Goal: Task Accomplishment & Management: Complete application form

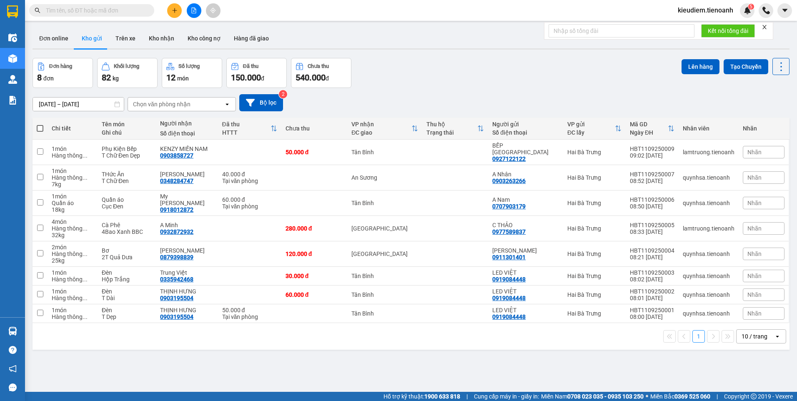
click at [97, 11] on input "text" at bounding box center [95, 10] width 98 height 9
click at [126, 10] on input "text" at bounding box center [95, 10] width 98 height 9
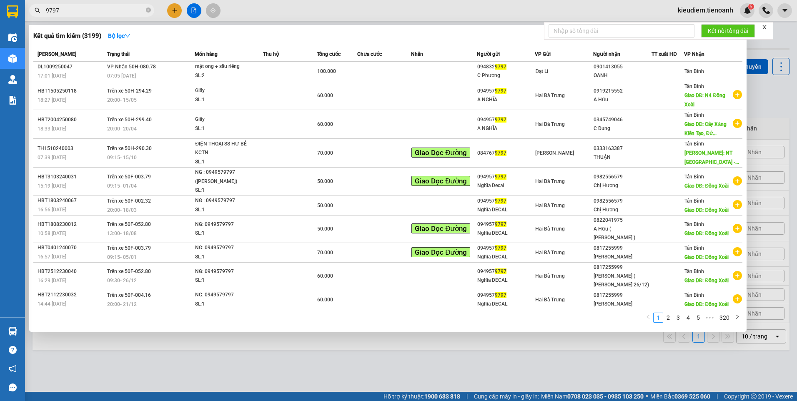
drag, startPoint x: 73, startPoint y: 13, endPoint x: 37, endPoint y: 14, distance: 35.9
click at [37, 14] on span "9797" at bounding box center [91, 10] width 125 height 13
type input "9797"
drag, startPoint x: 83, startPoint y: 12, endPoint x: 128, endPoint y: 8, distance: 45.2
click at [84, 11] on input "9797" at bounding box center [95, 10] width 98 height 9
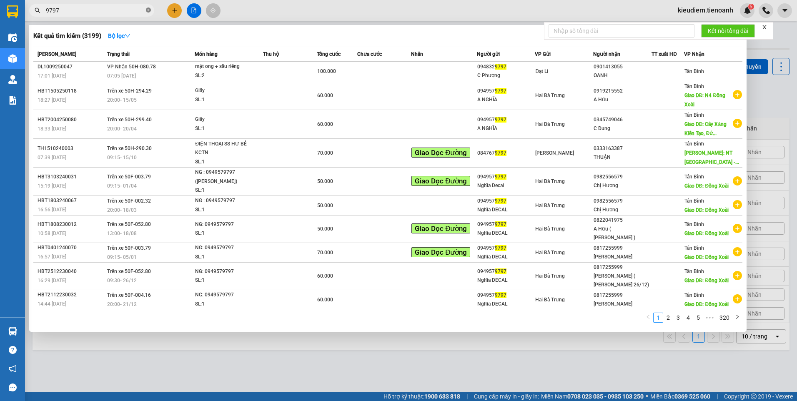
click at [149, 9] on icon "close-circle" at bounding box center [148, 10] width 5 height 5
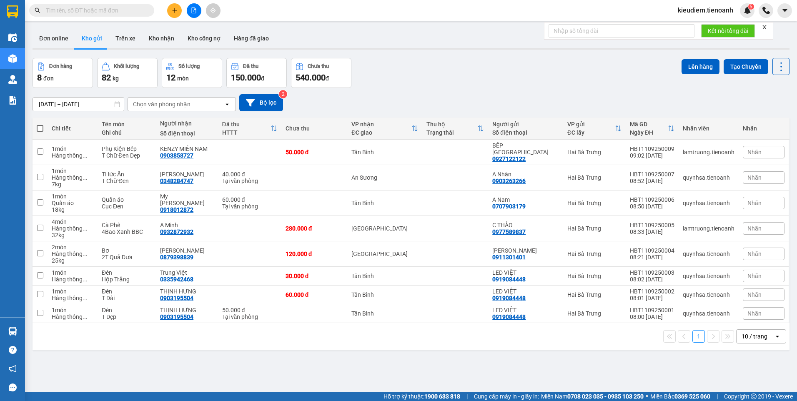
click at [116, 8] on input "text" at bounding box center [95, 10] width 98 height 9
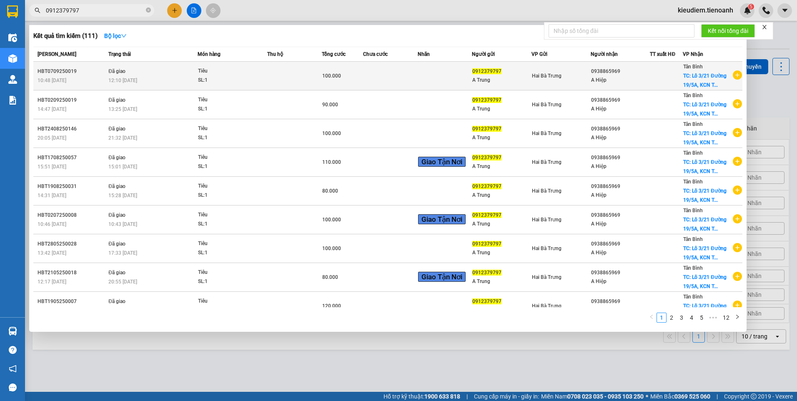
type input "0912379797"
click at [232, 79] on div "SL: 1" at bounding box center [229, 80] width 63 height 9
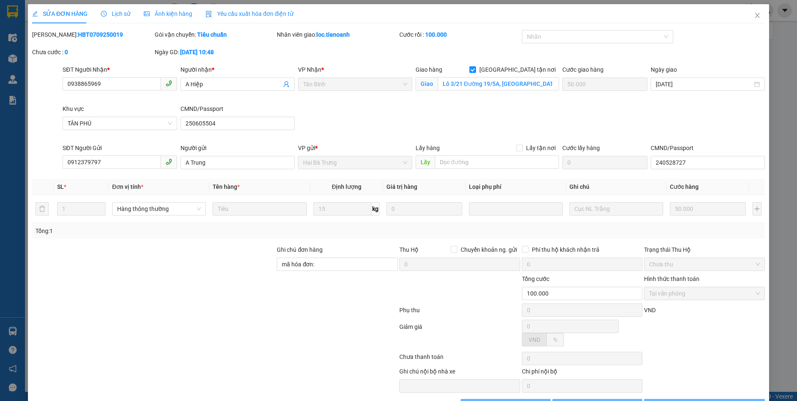
type input "0938865969"
type input "A Hiệp"
checkbox input "true"
type input "Lô 3/21 Đường 19/5A, [GEOGRAPHIC_DATA], P, [GEOGRAPHIC_DATA], [GEOGRAPHIC_DATA]…"
type input "50.000"
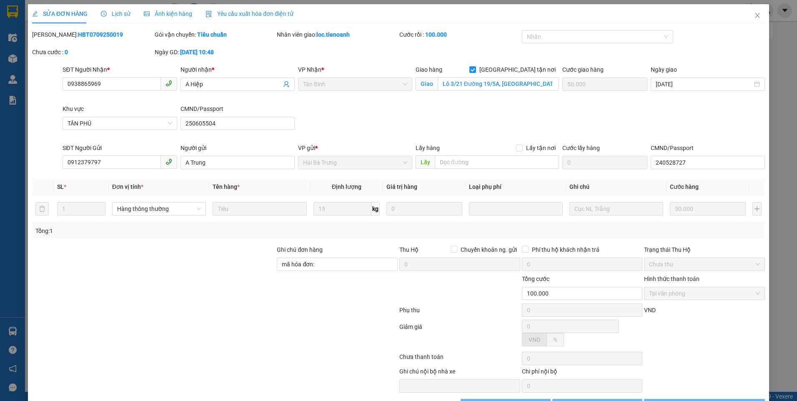
type input "250605504"
type input "0912379797"
type input "A Trung"
type input "240528727"
type input "mã hóa đơn:"
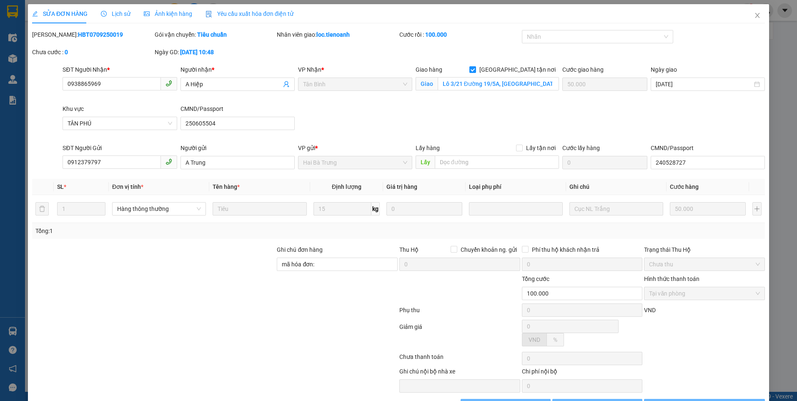
type input "100.000"
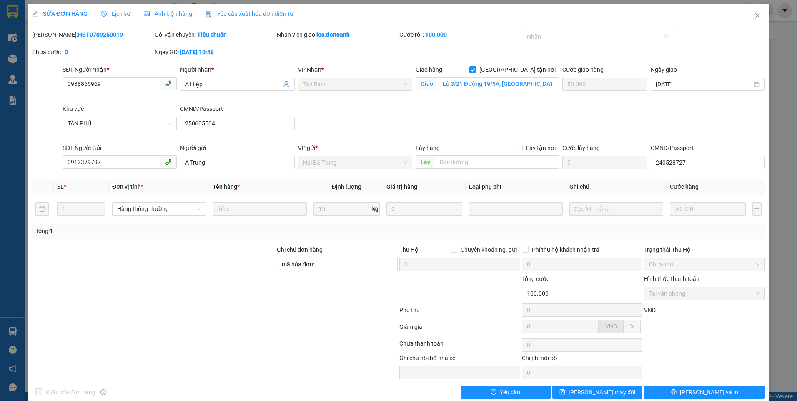
click at [236, 14] on span "Yêu cầu xuất hóa đơn điện tử" at bounding box center [250, 13] width 88 height 7
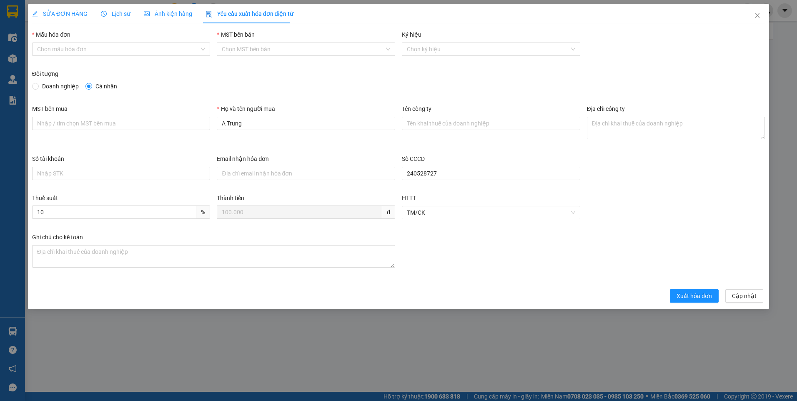
click at [160, 13] on span "Ảnh kiện hàng" at bounding box center [168, 13] width 48 height 7
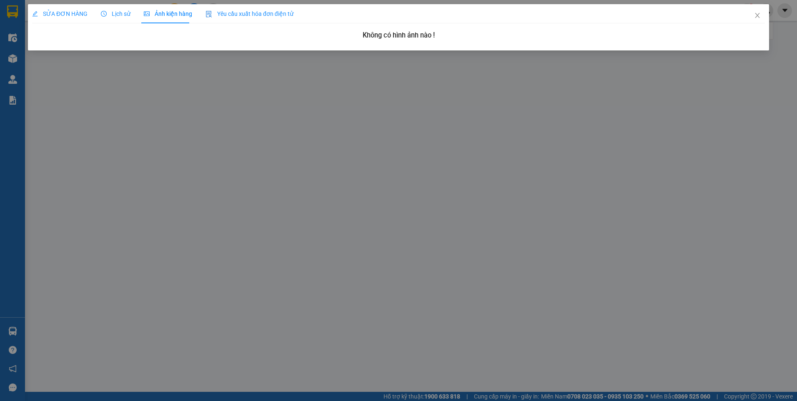
click at [112, 14] on span "Lịch sử" at bounding box center [116, 13] width 30 height 7
